Goal: Task Accomplishment & Management: Use online tool/utility

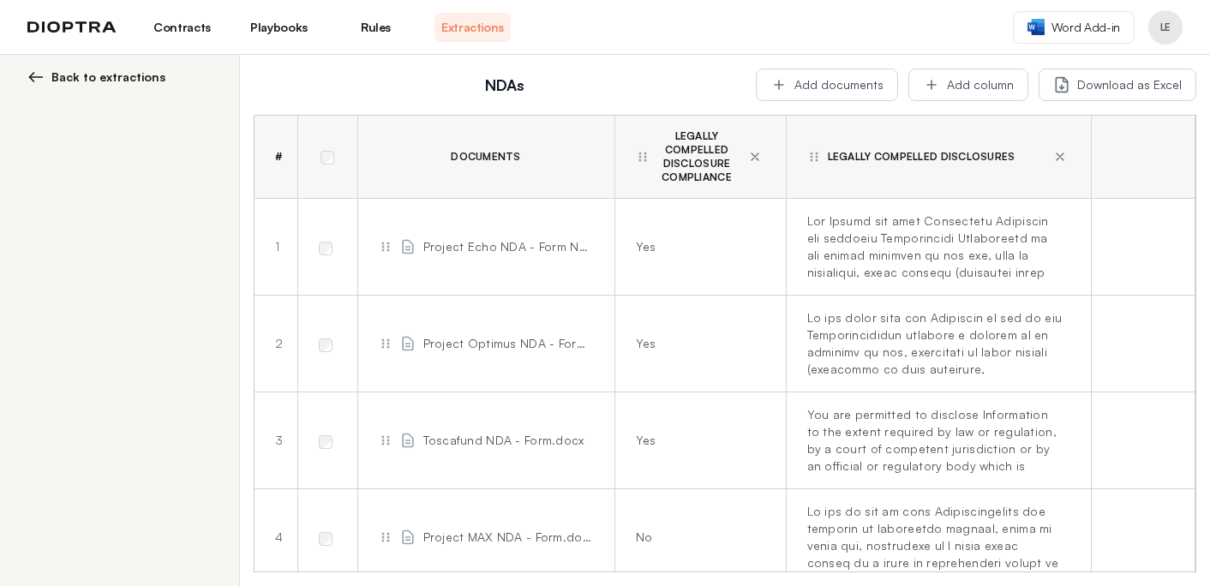
scroll to position [697, 0]
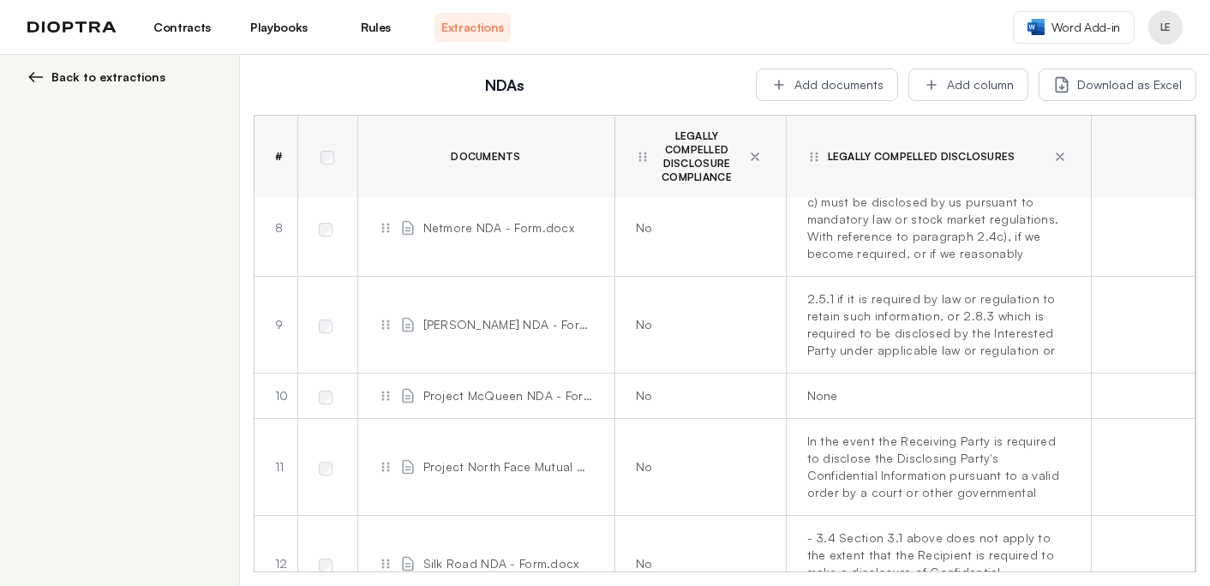
click at [305, 34] on link "Playbooks" at bounding box center [279, 27] width 76 height 29
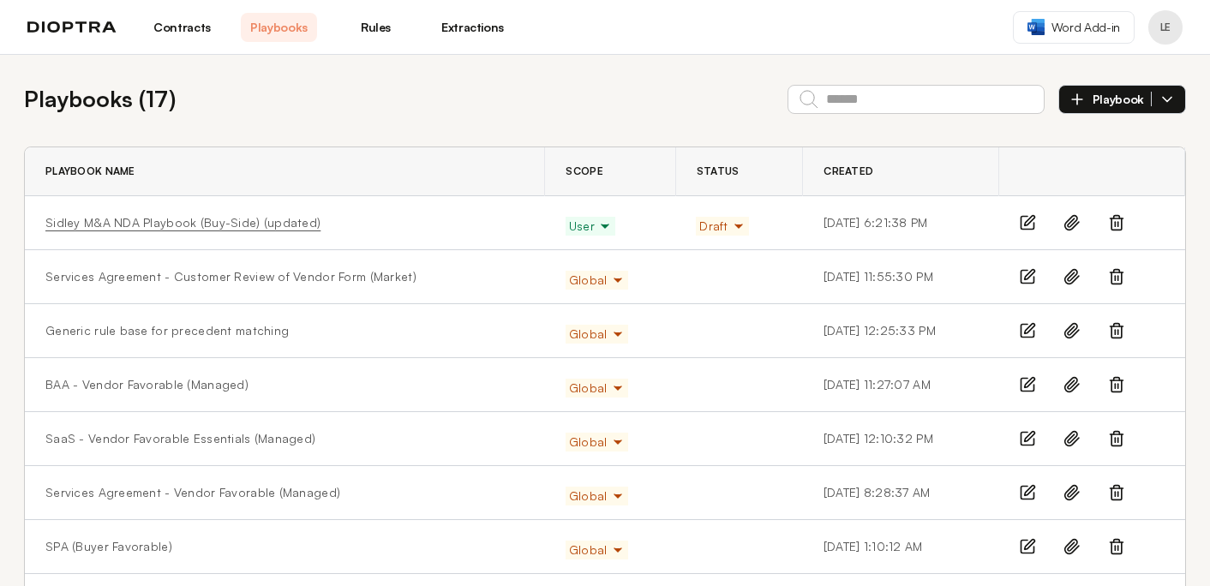
click at [200, 222] on link "Sidley M&A NDA Playbook (Buy-Side) (updated)" at bounding box center [182, 222] width 275 height 17
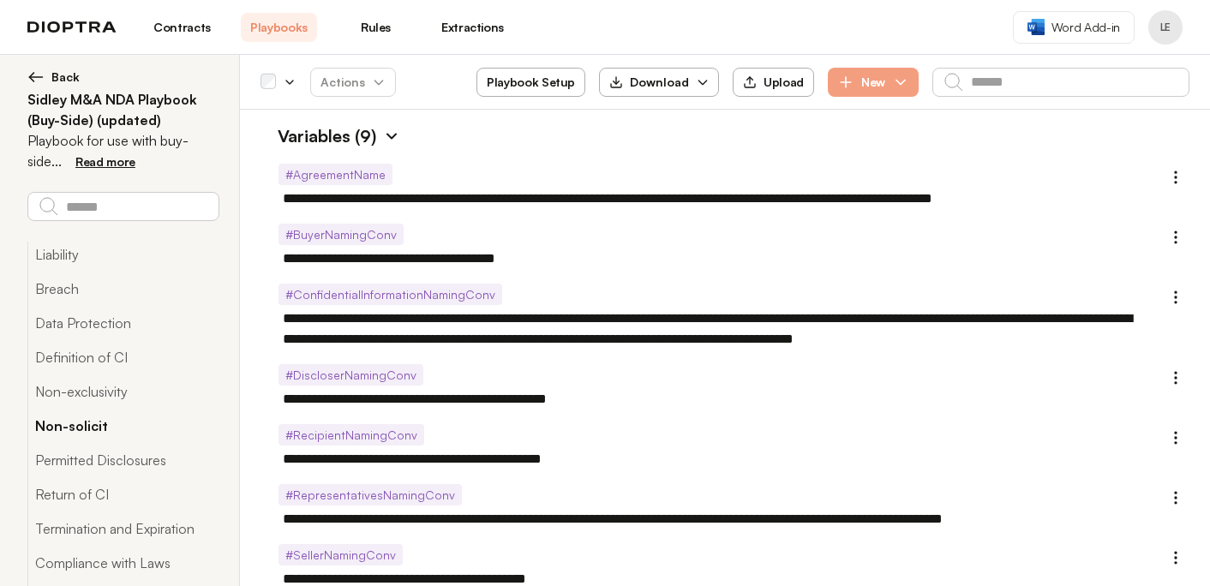
scroll to position [67, 0]
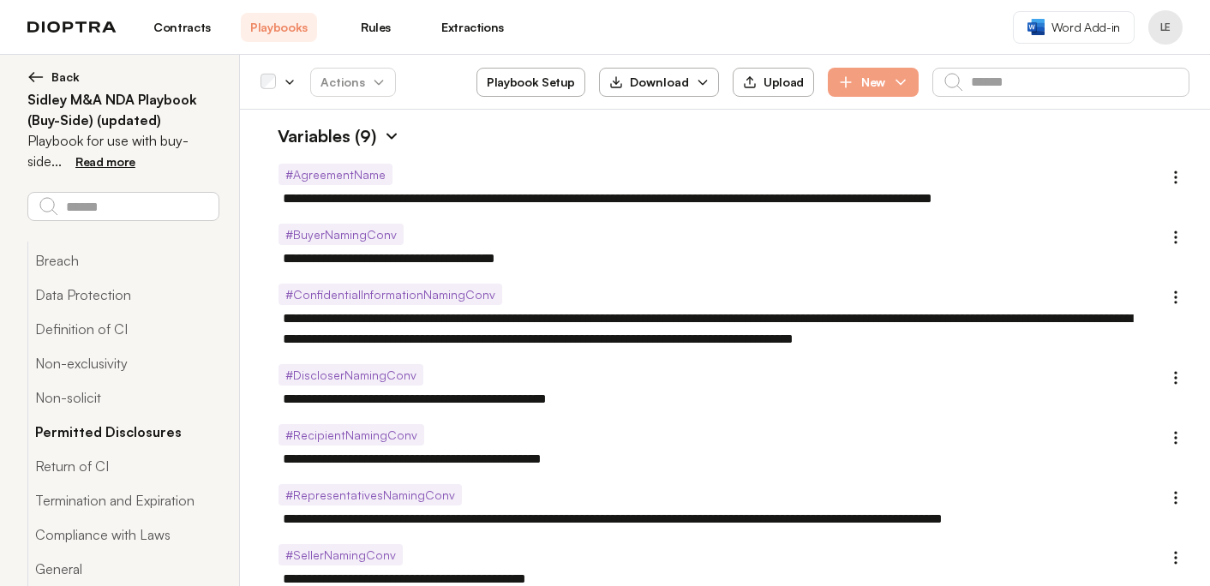
click at [155, 429] on button "Permitted Disclosures" at bounding box center [122, 432] width 191 height 34
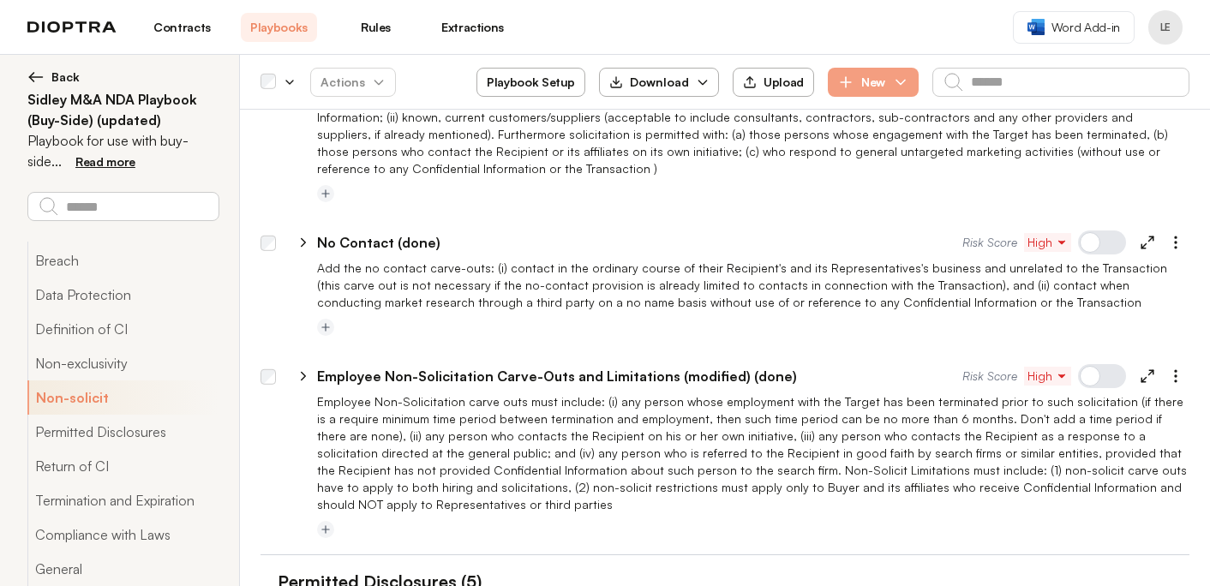
type textarea "*"
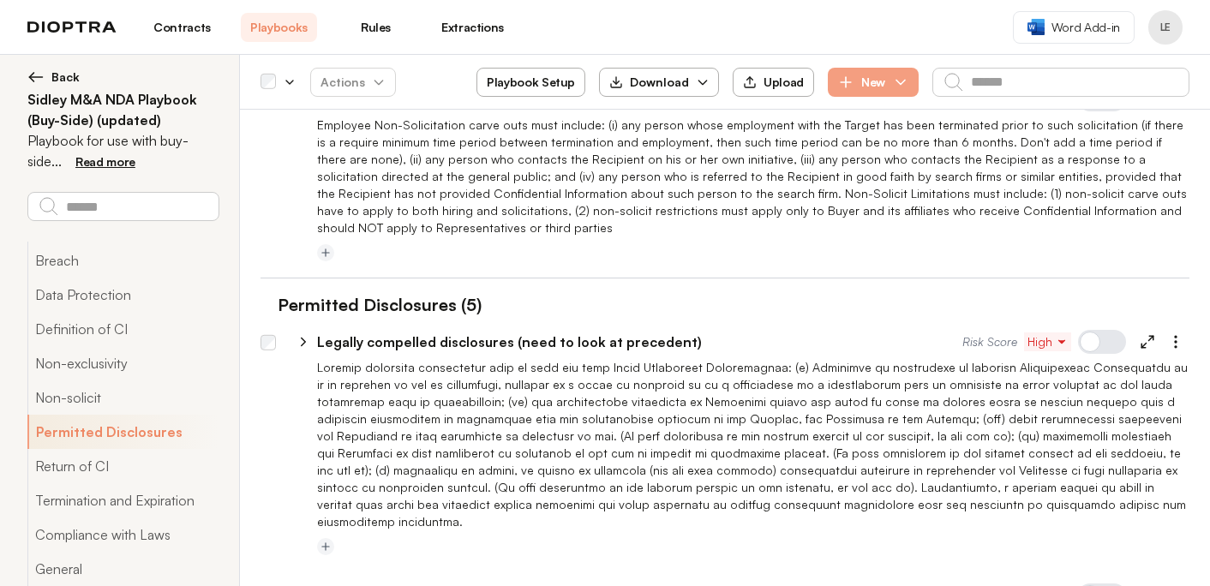
scroll to position [2546, 0]
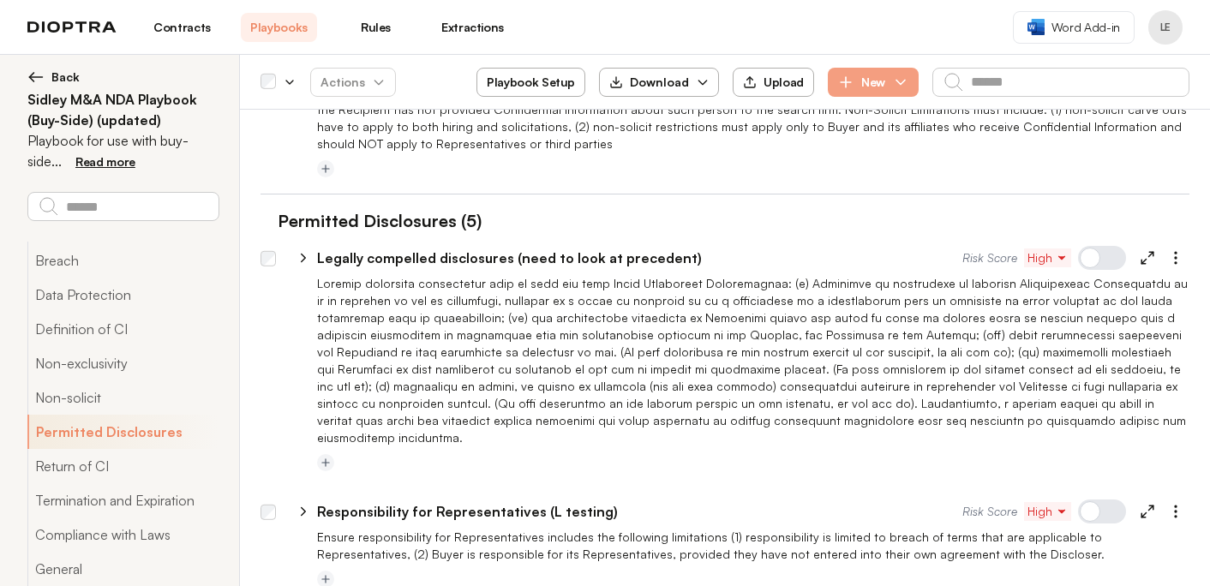
click at [614, 248] on p "Legally compelled disclosures (need to look at precedent)" at bounding box center [509, 258] width 385 height 21
drag, startPoint x: 602, startPoint y: 226, endPoint x: 511, endPoint y: 225, distance: 90.8
click at [511, 244] on input "**********" at bounding box center [622, 257] width 611 height 27
type input "**********"
click at [627, 453] on div at bounding box center [753, 463] width 872 height 21
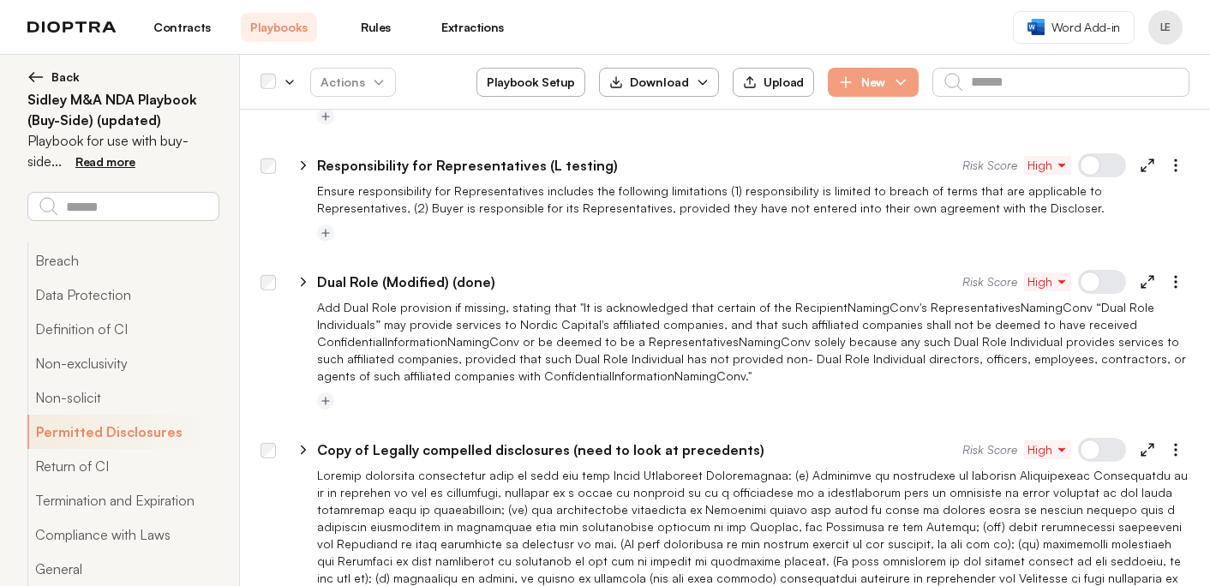
scroll to position [2898, 0]
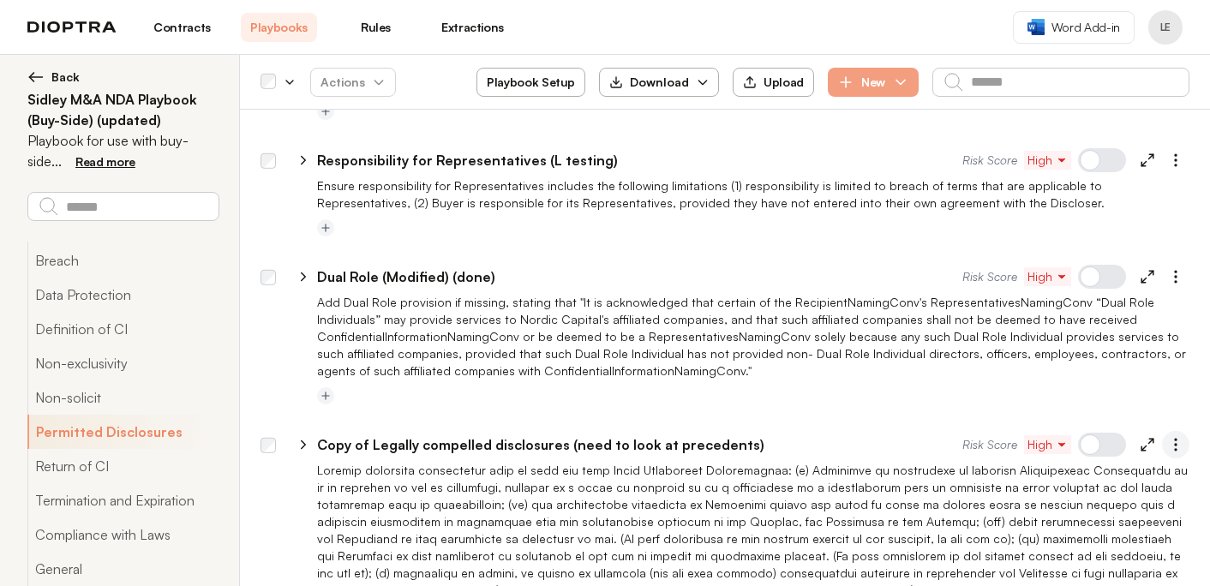
click at [1173, 436] on icon "button" at bounding box center [1175, 444] width 17 height 17
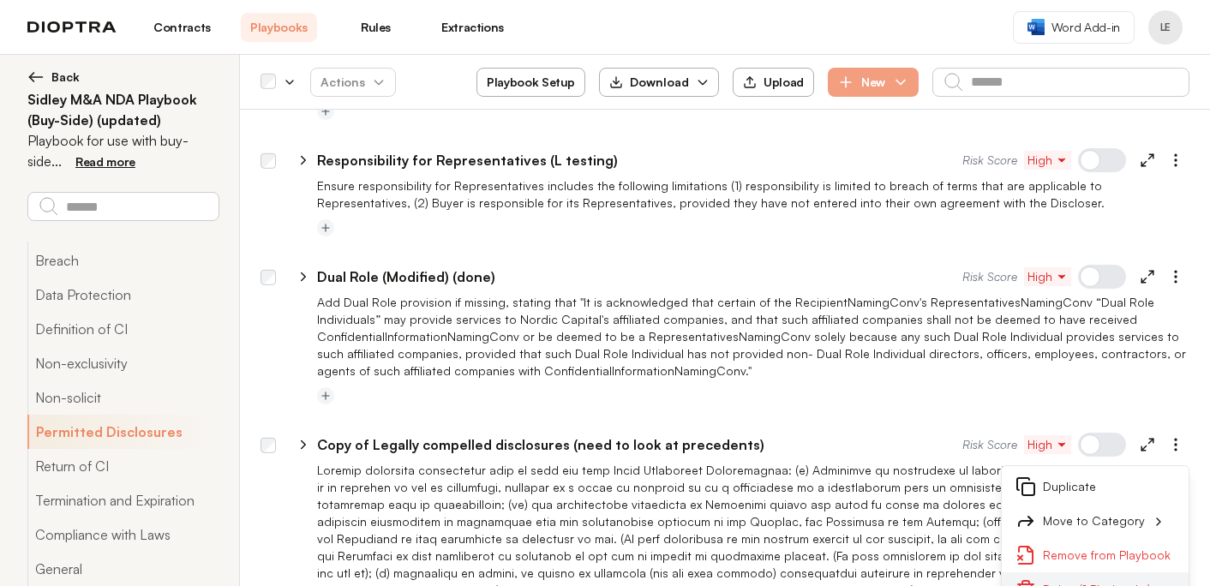
click at [1081, 572] on button "Delete (1 Playbooks)" at bounding box center [1095, 589] width 187 height 34
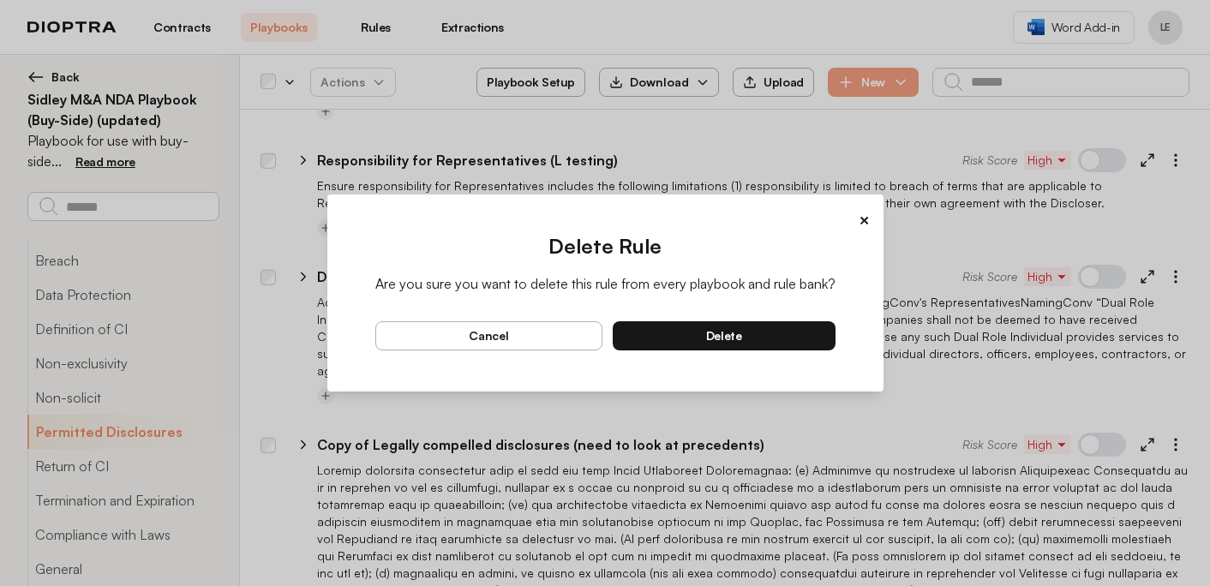
click at [788, 326] on button "delete" at bounding box center [724, 335] width 223 height 29
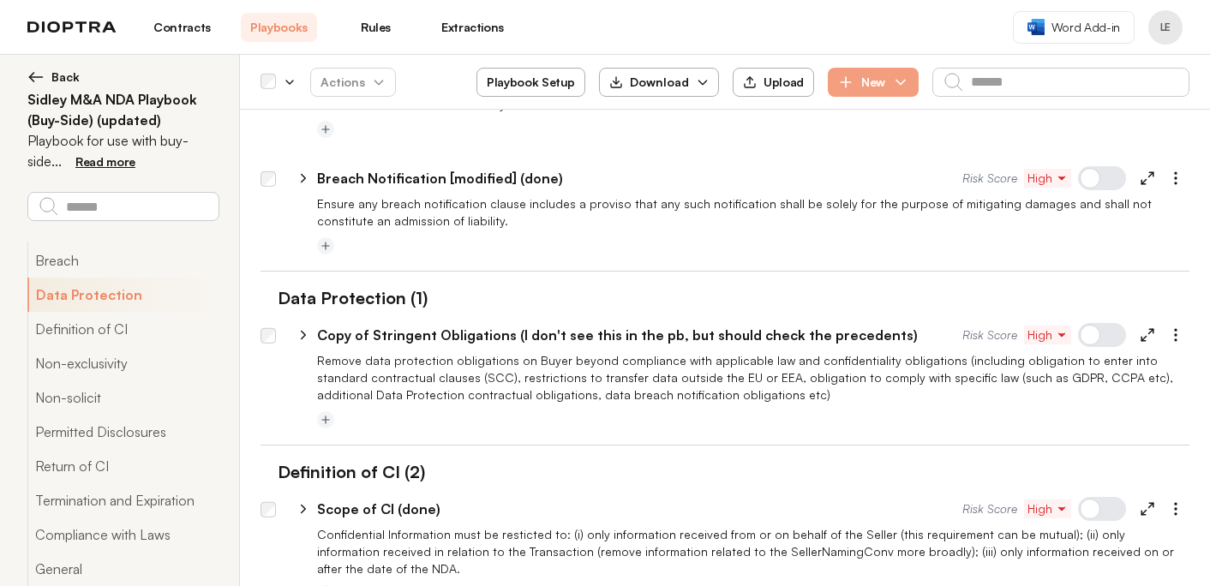
scroll to position [1020, 0]
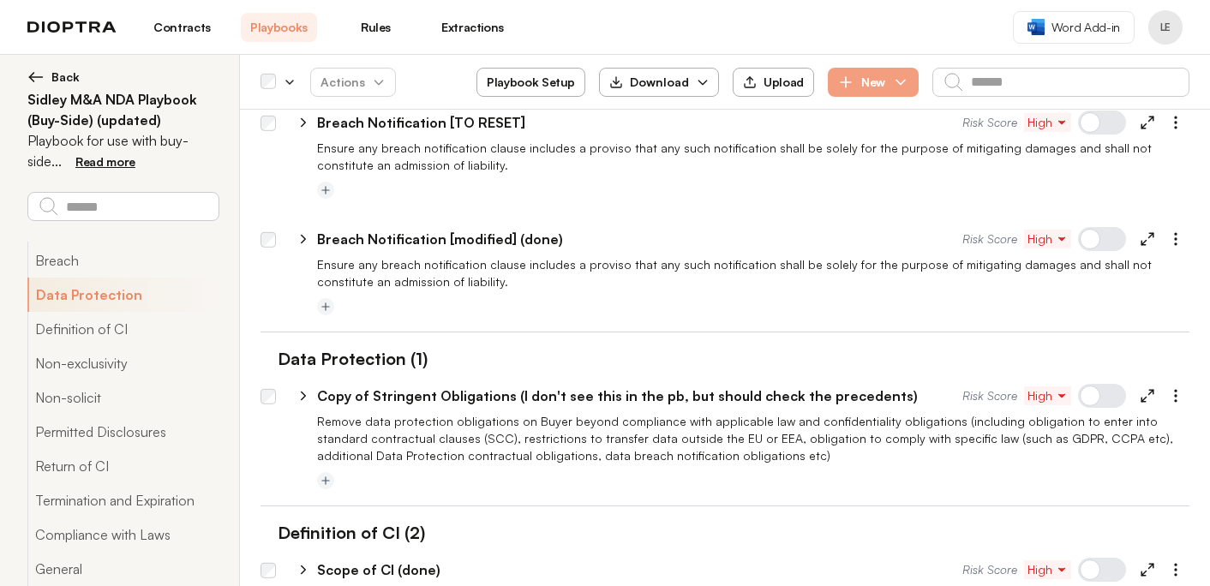
type textarea "*"
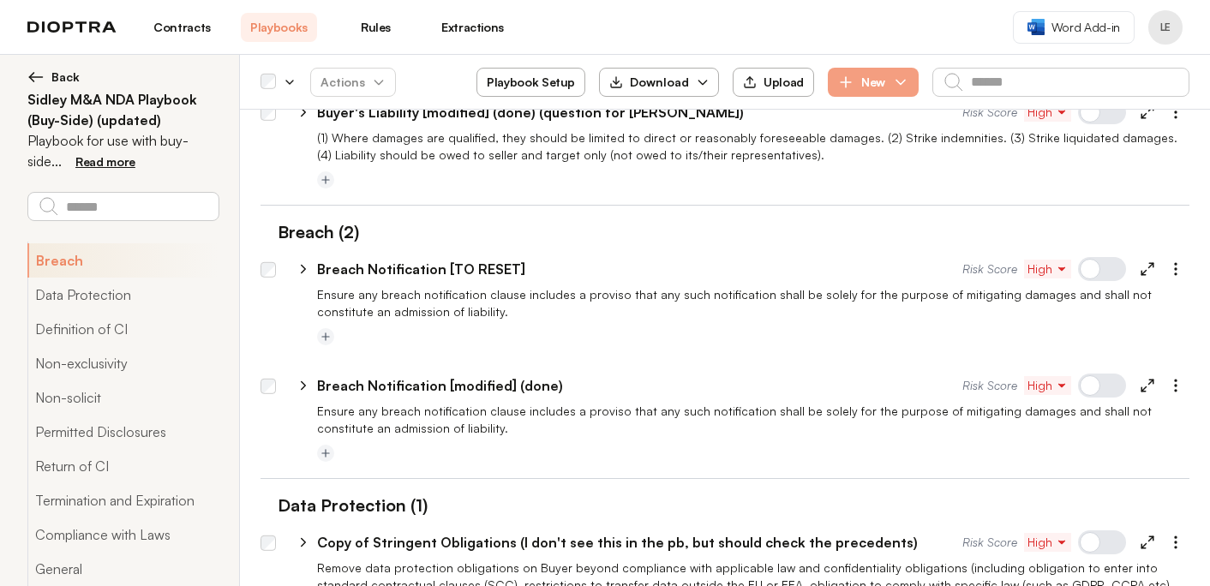
scroll to position [805, 0]
